Goal: Information Seeking & Learning: Learn about a topic

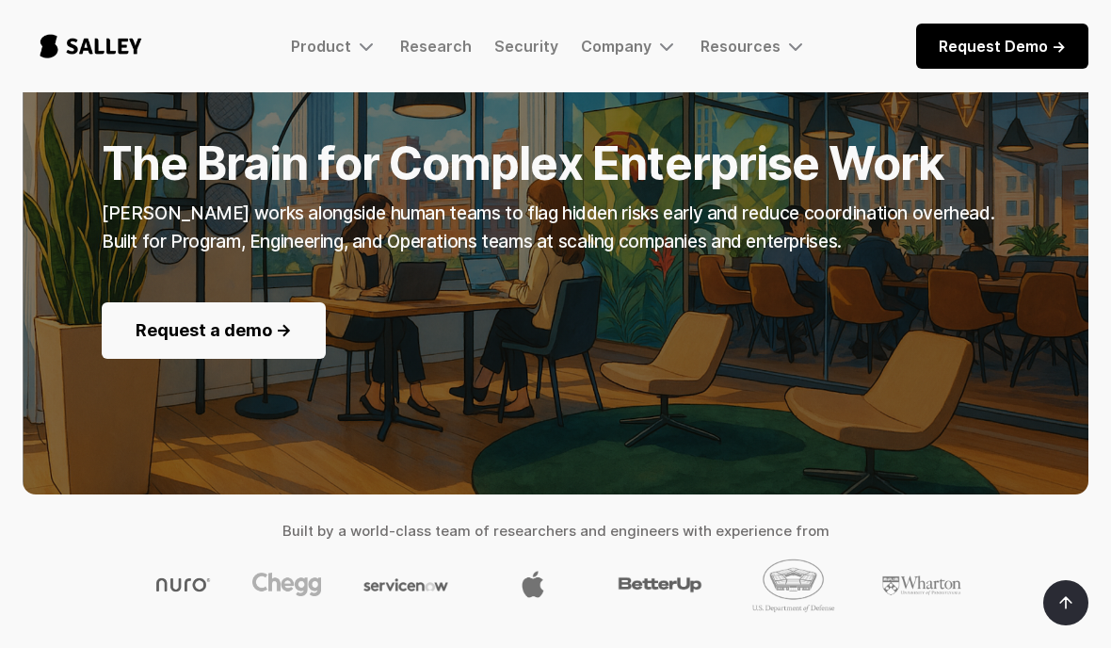
scroll to position [257, 0]
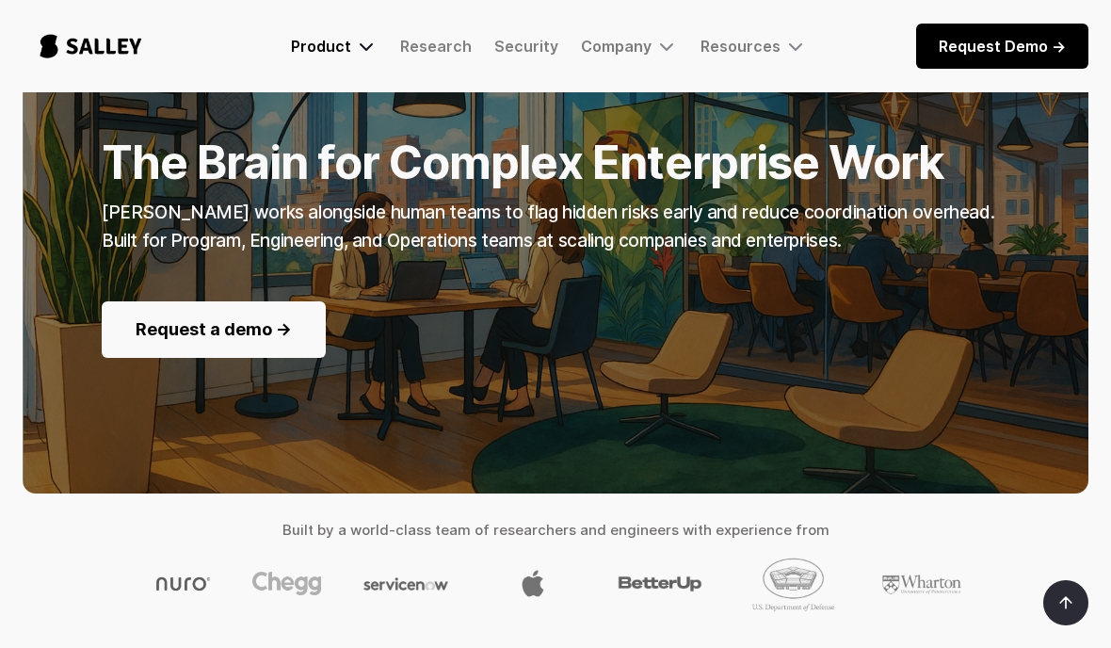
click at [361, 45] on img at bounding box center [366, 46] width 23 height 23
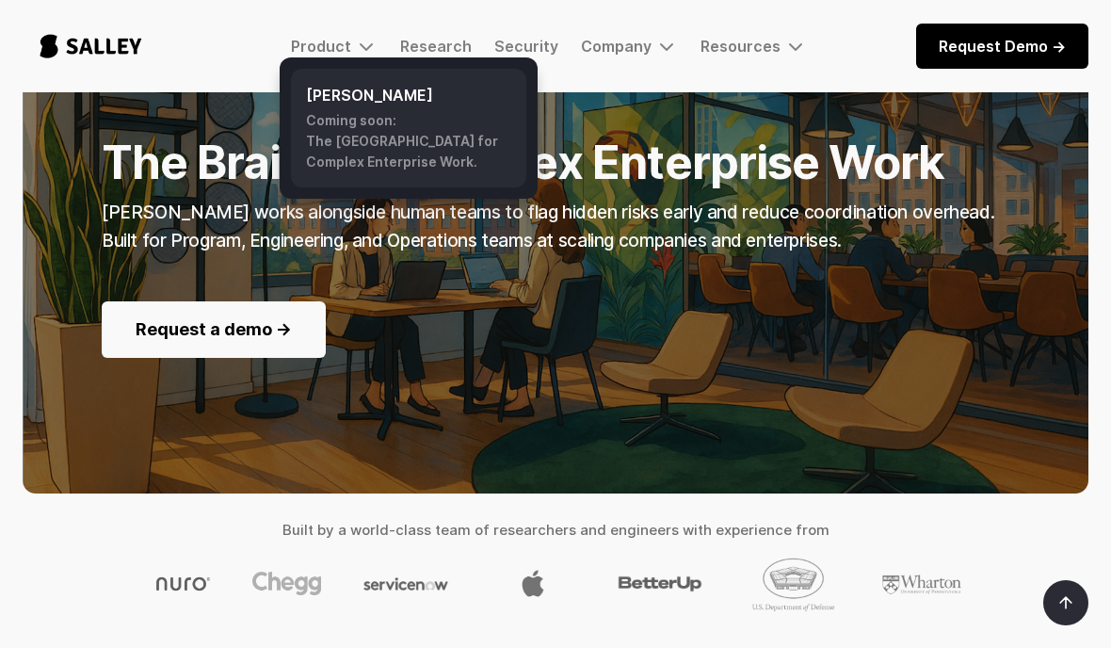
click at [425, 149] on div "Coming soon: The AI Nerve Center for Complex Enterprise Work." at bounding box center [408, 141] width 205 height 62
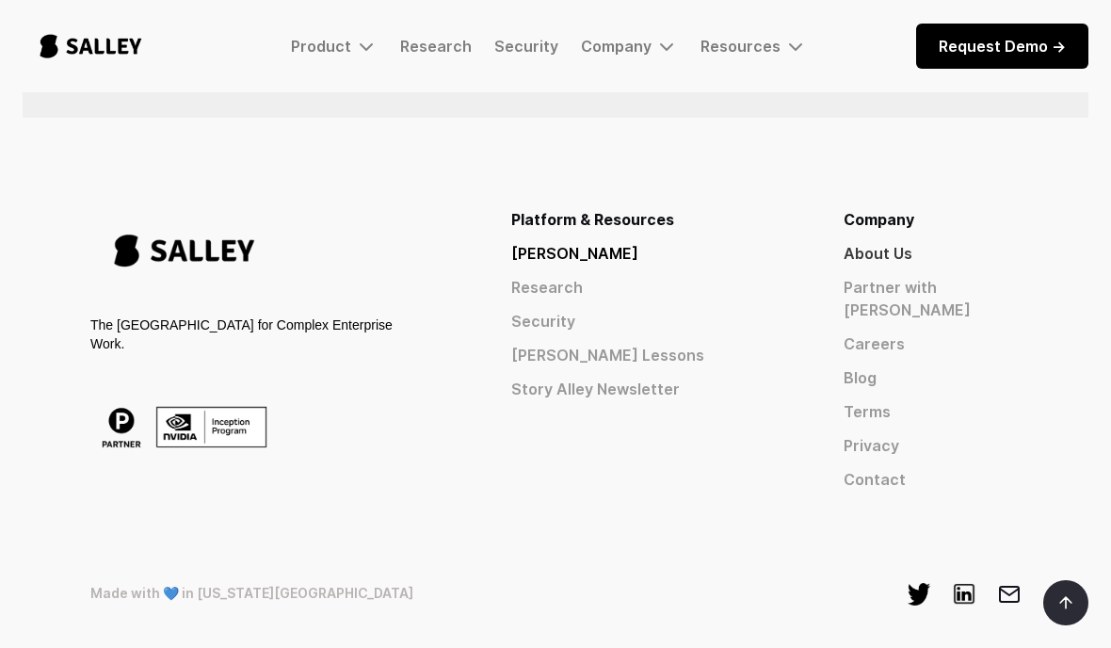
scroll to position [1548, 0]
click at [928, 248] on link "About Us" at bounding box center [931, 254] width 177 height 23
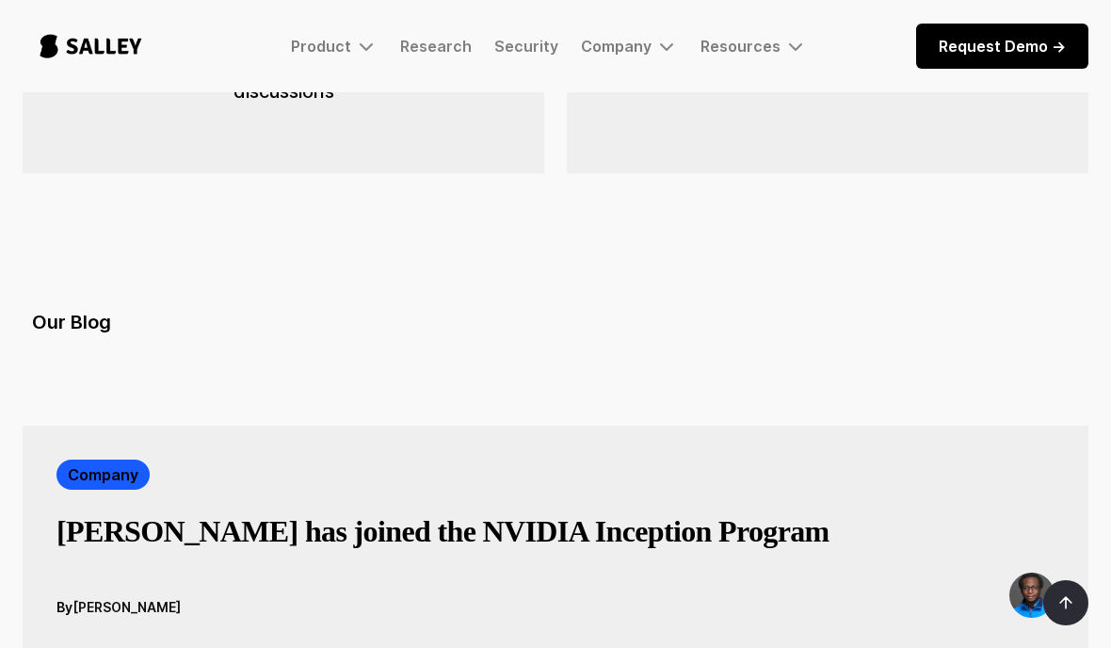
scroll to position [3137, 0]
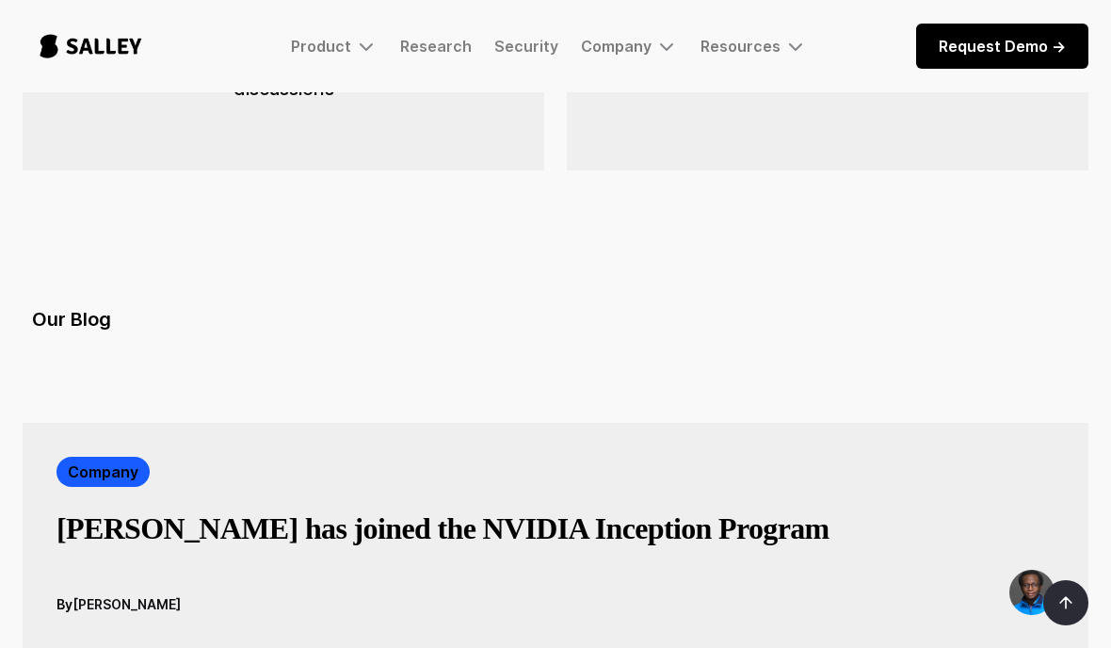
click at [935, 570] on div "By [PERSON_NAME]" at bounding box center [555, 592] width 998 height 45
click at [829, 457] on div "Company [PERSON_NAME] has joined the NVIDIA Inception Program" at bounding box center [555, 513] width 998 height 113
click at [310, 509] on h3 "[PERSON_NAME] has joined the NVIDIA Inception Program" at bounding box center [442, 528] width 773 height 38
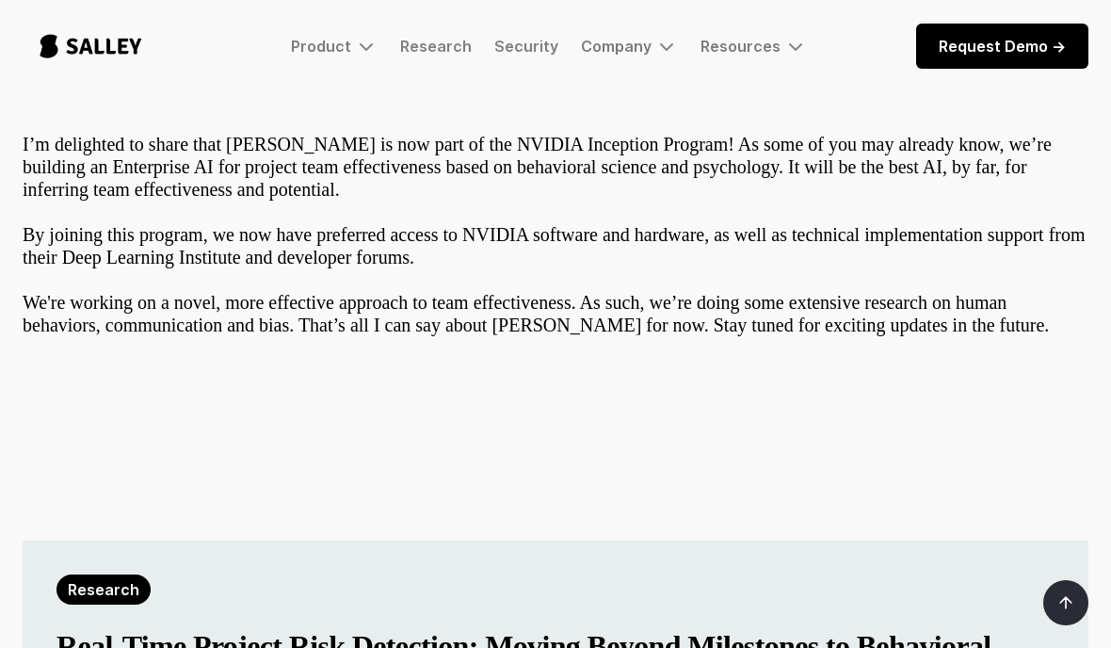
scroll to position [747, 0]
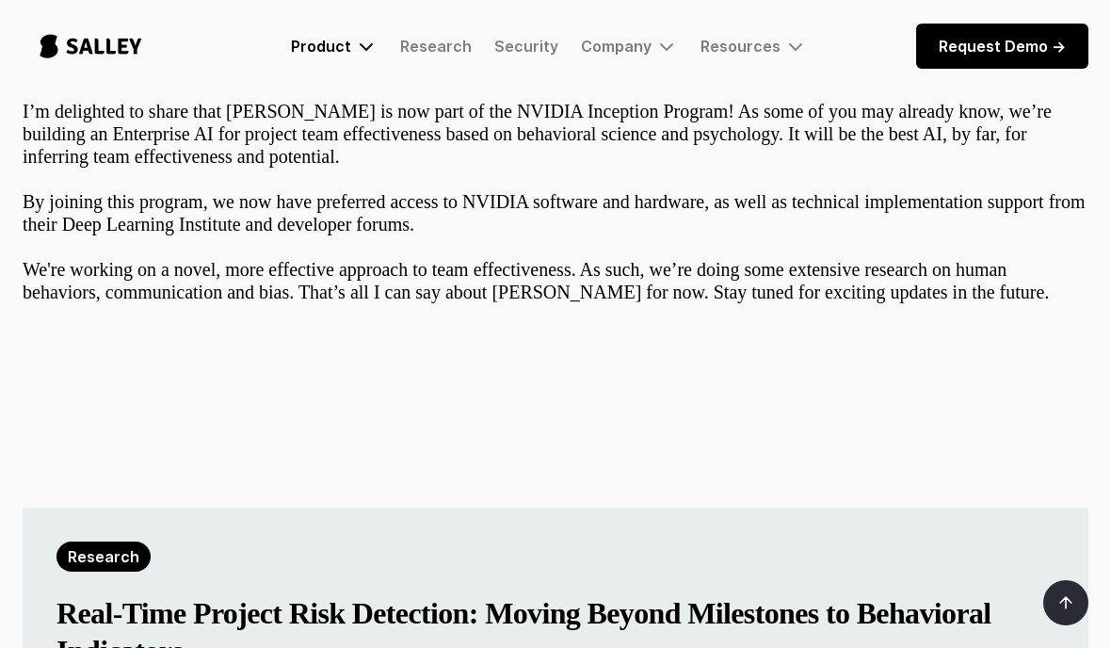
click at [361, 54] on img at bounding box center [366, 46] width 23 height 23
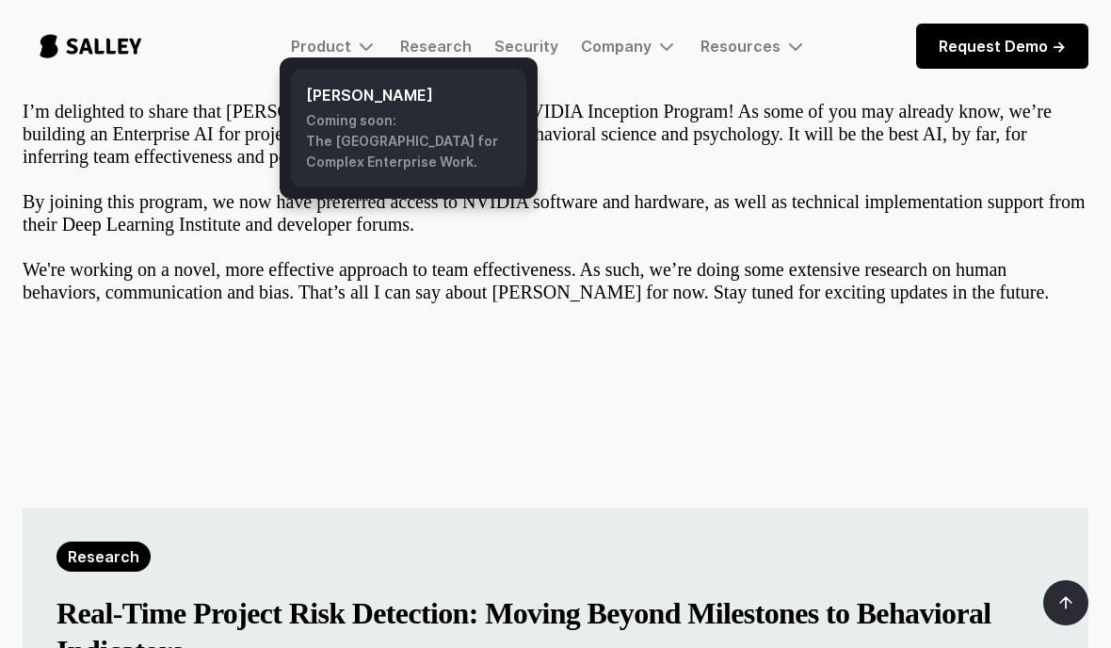
click at [412, 135] on div "Coming soon: The AI Nerve Center for Complex Enterprise Work." at bounding box center [408, 141] width 205 height 62
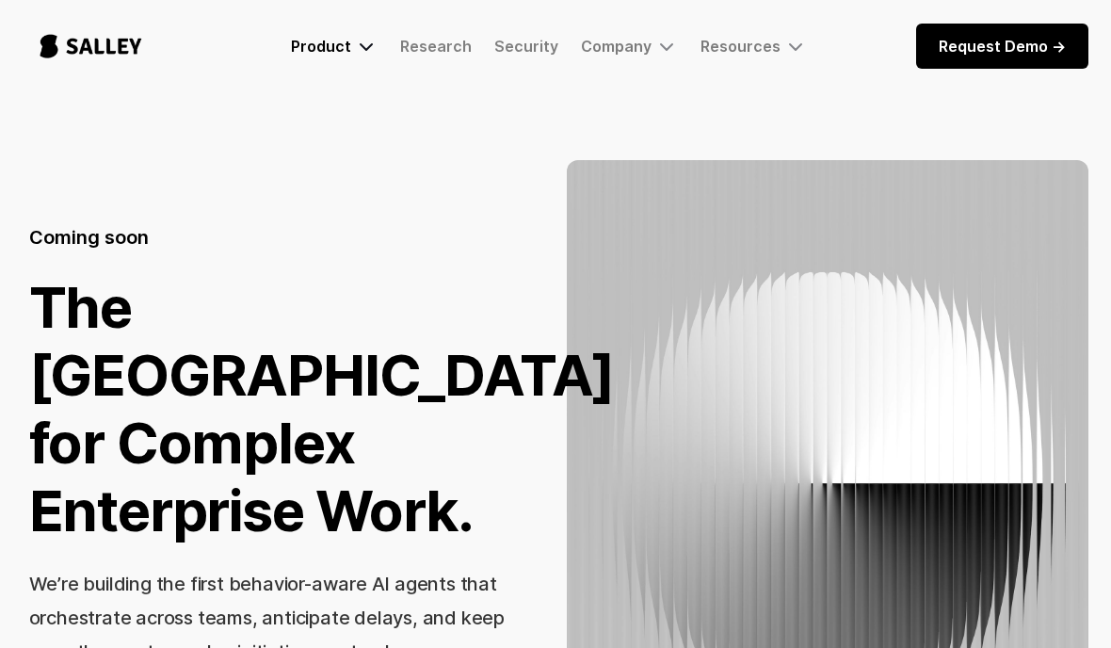
click at [343, 56] on div "Product" at bounding box center [334, 46] width 87 height 23
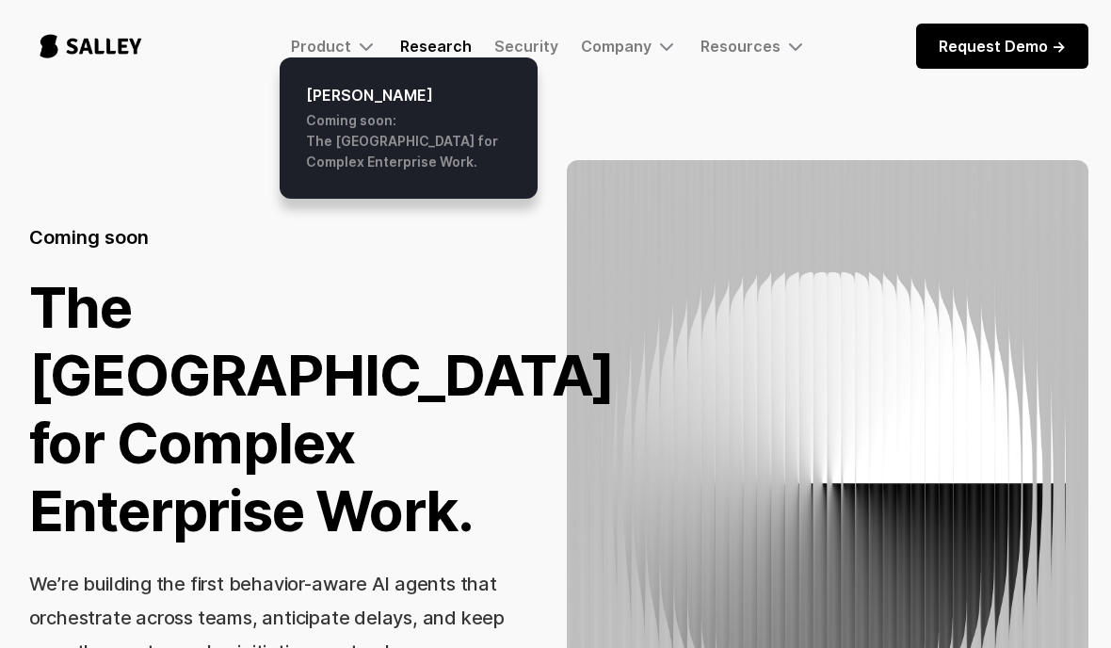
click at [434, 45] on link "Research" at bounding box center [436, 46] width 72 height 19
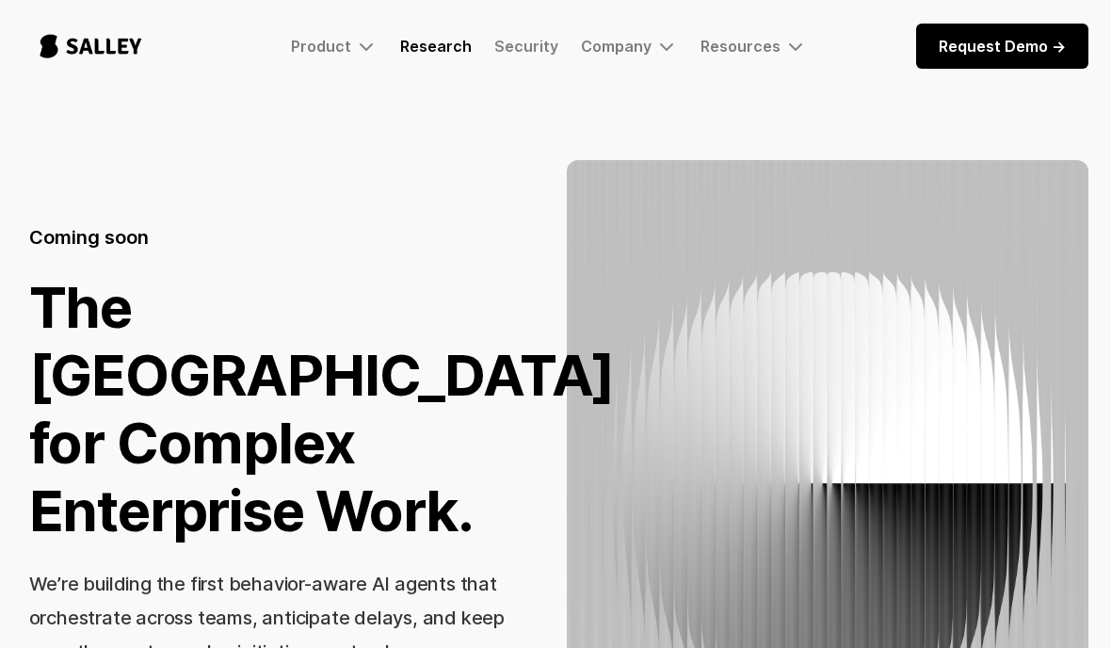
click at [436, 45] on link "Research" at bounding box center [436, 46] width 72 height 19
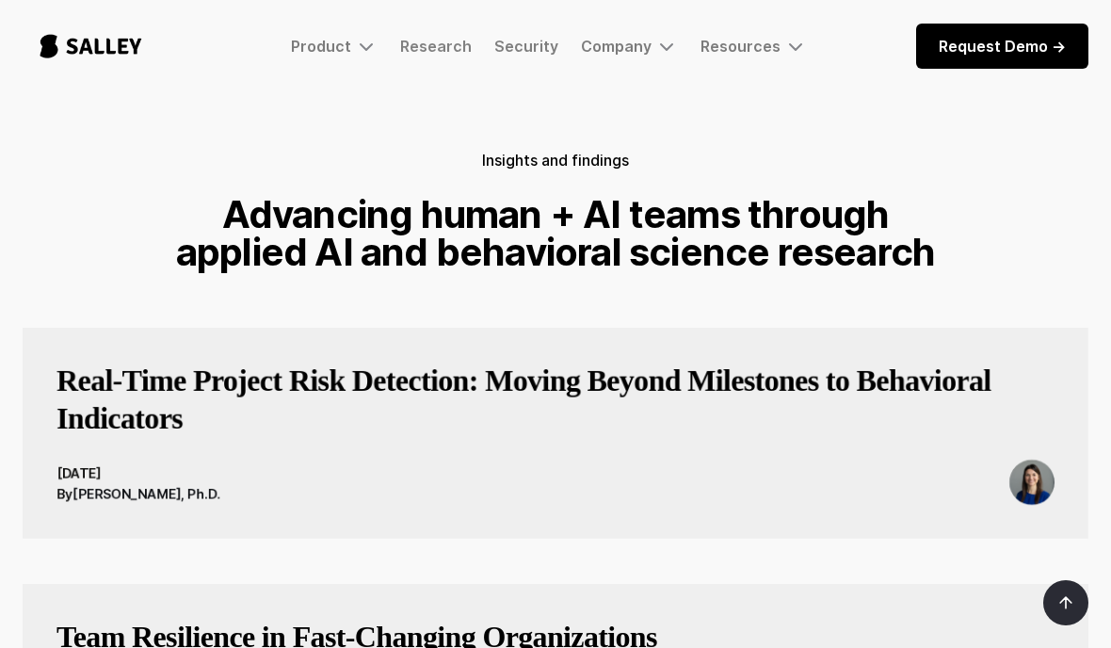
scroll to position [80, 0]
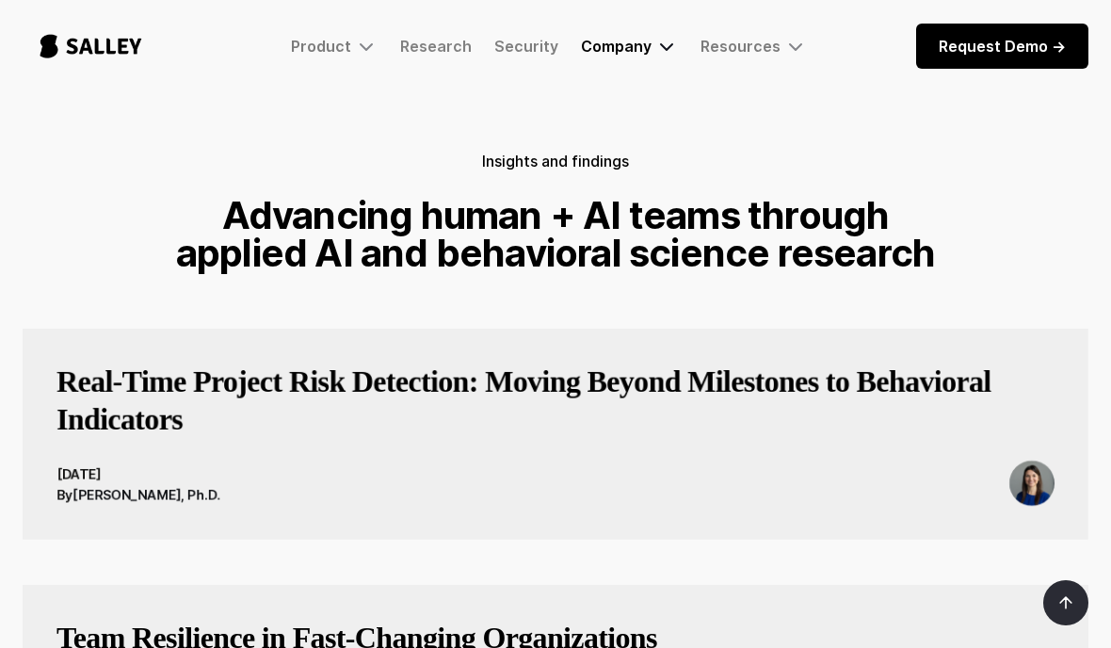
click at [631, 47] on div "Company" at bounding box center [616, 46] width 71 height 19
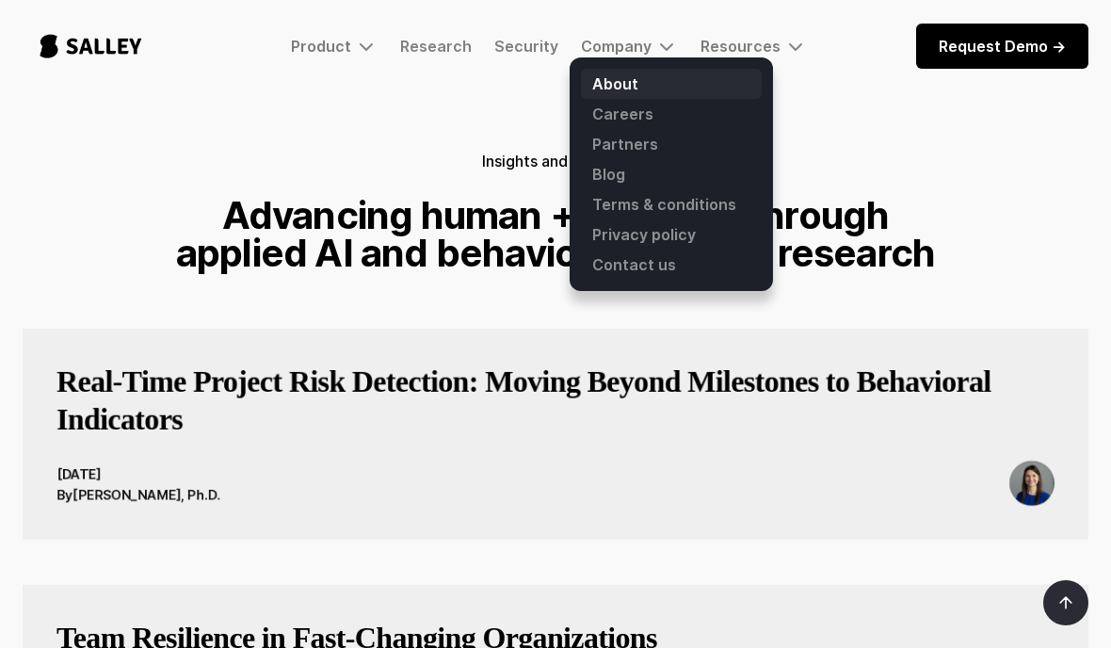
click at [626, 90] on link "About" at bounding box center [671, 84] width 181 height 30
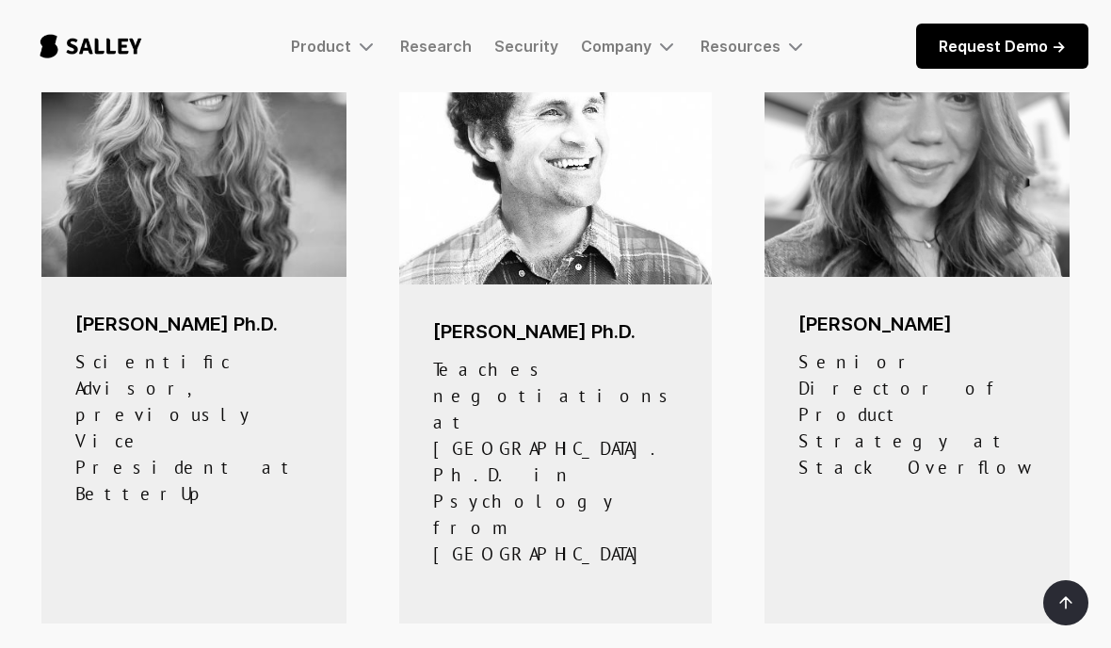
scroll to position [1108, 0]
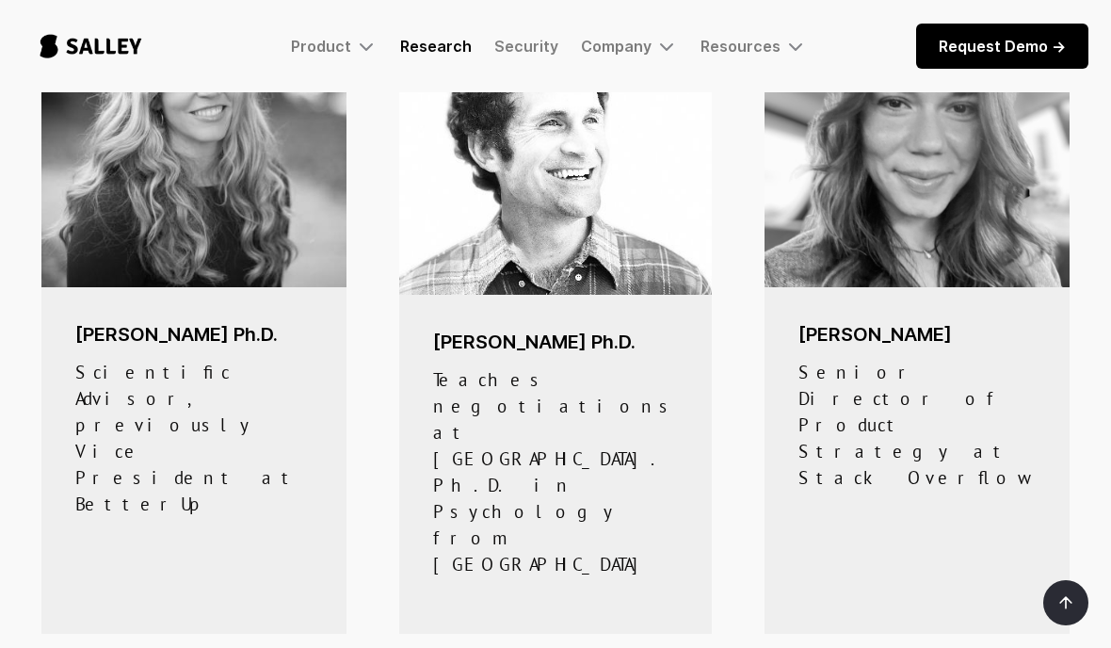
click at [455, 52] on link "Research" at bounding box center [436, 46] width 72 height 19
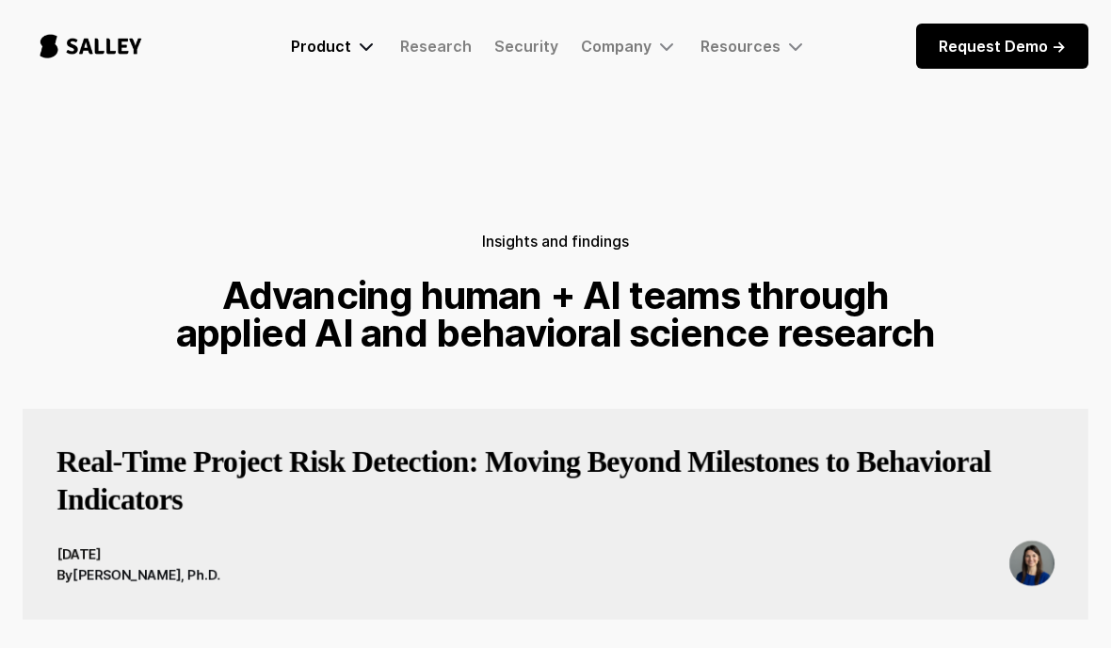
click at [362, 52] on img at bounding box center [366, 46] width 23 height 23
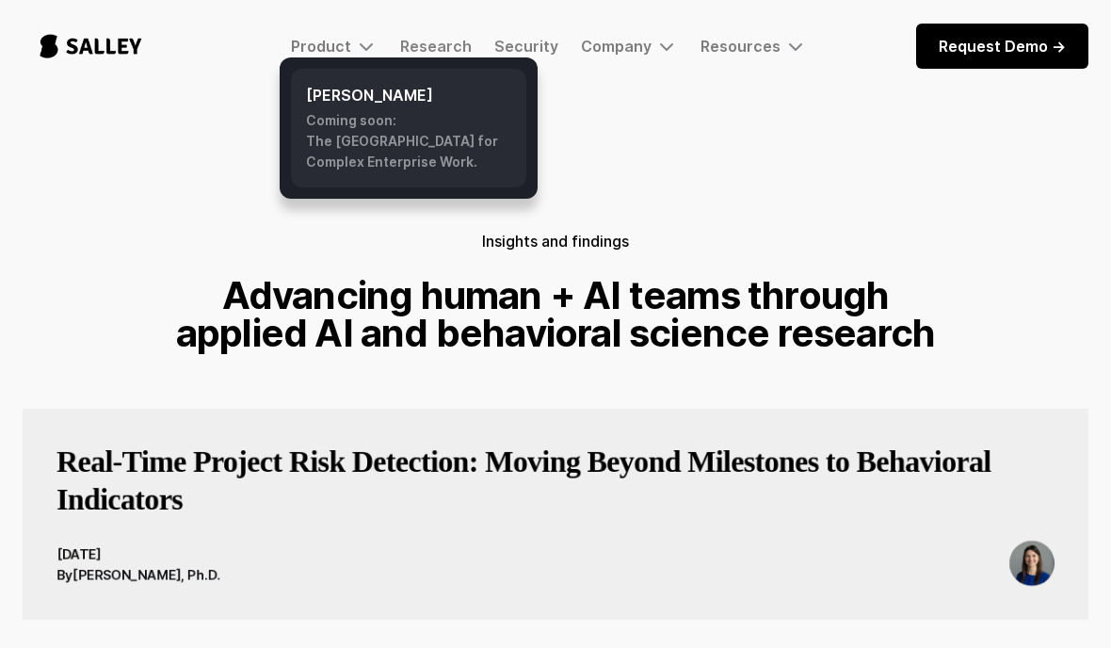
click at [436, 146] on div "Coming soon: The AI Nerve Center for Complex Enterprise Work." at bounding box center [408, 141] width 205 height 62
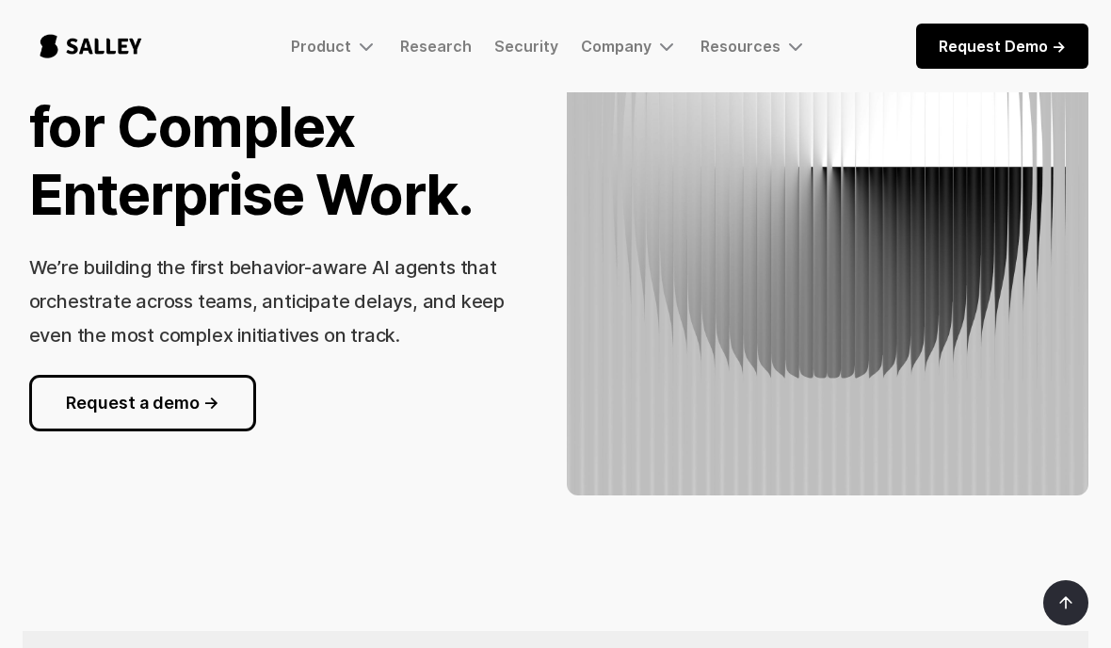
scroll to position [315, 0]
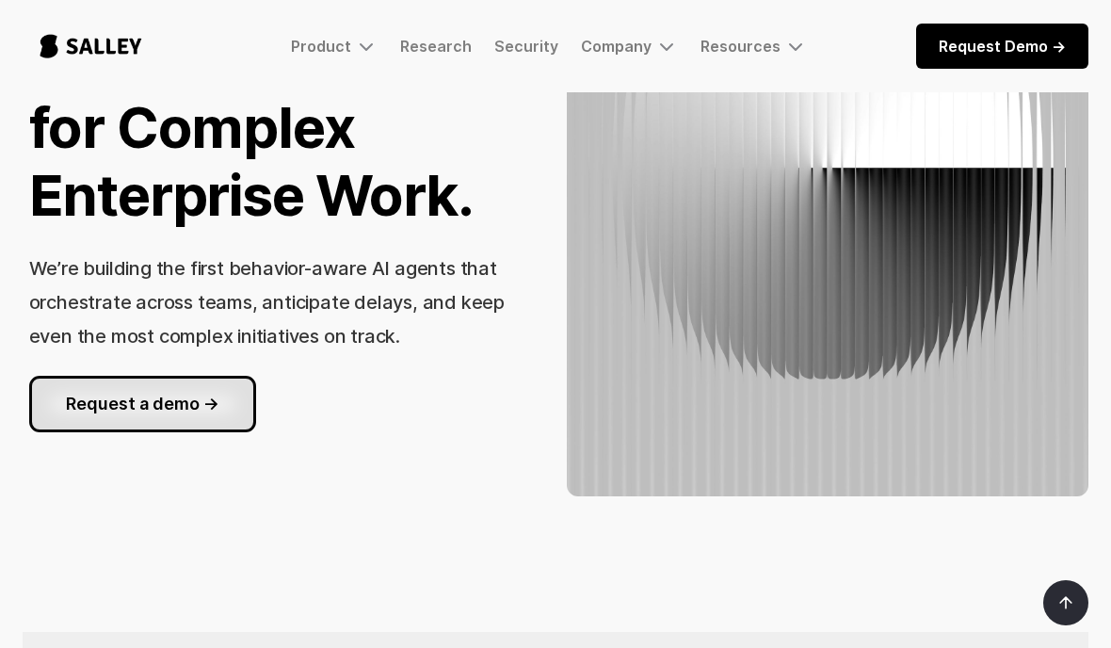
click at [221, 403] on link "Request a demo ->" at bounding box center [142, 404] width 227 height 56
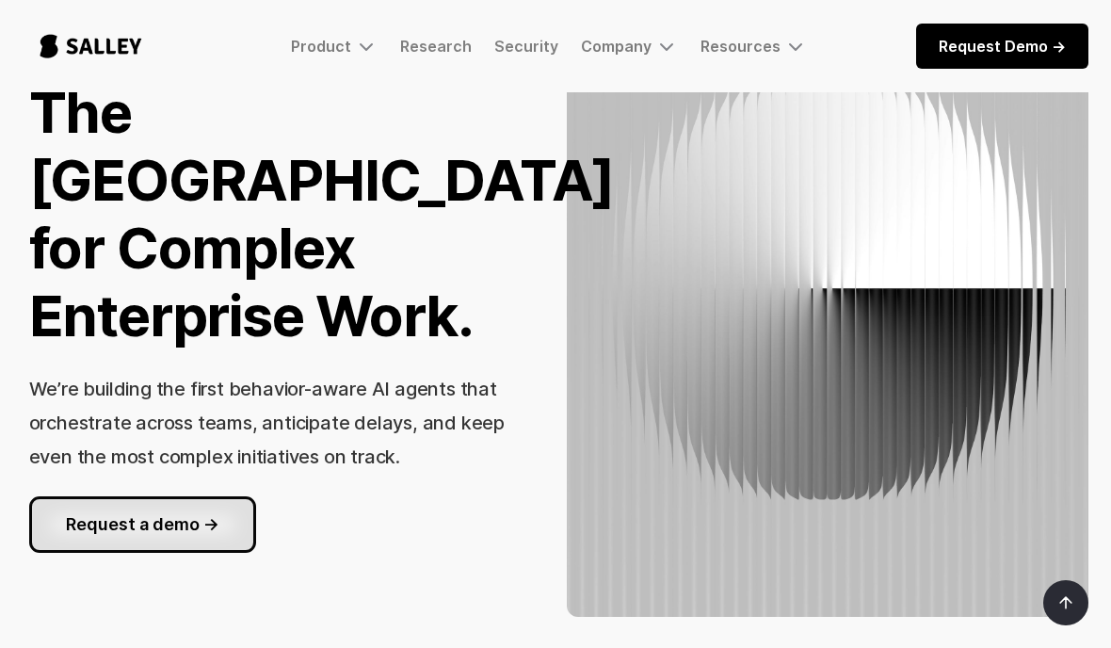
scroll to position [0, 0]
